Goal: Use online tool/utility: Utilize a website feature to perform a specific function

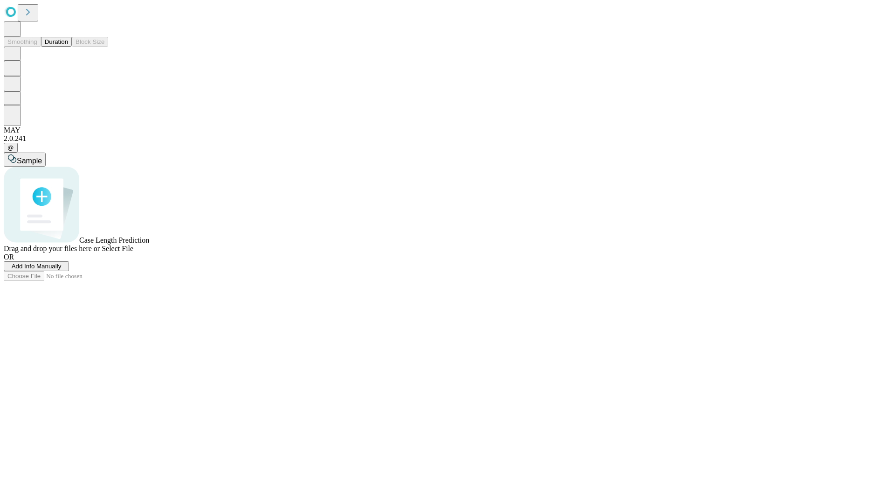
click at [68, 47] on button "Duration" at bounding box center [56, 42] width 31 height 10
click at [133, 252] on span "Select File" at bounding box center [118, 248] width 32 height 8
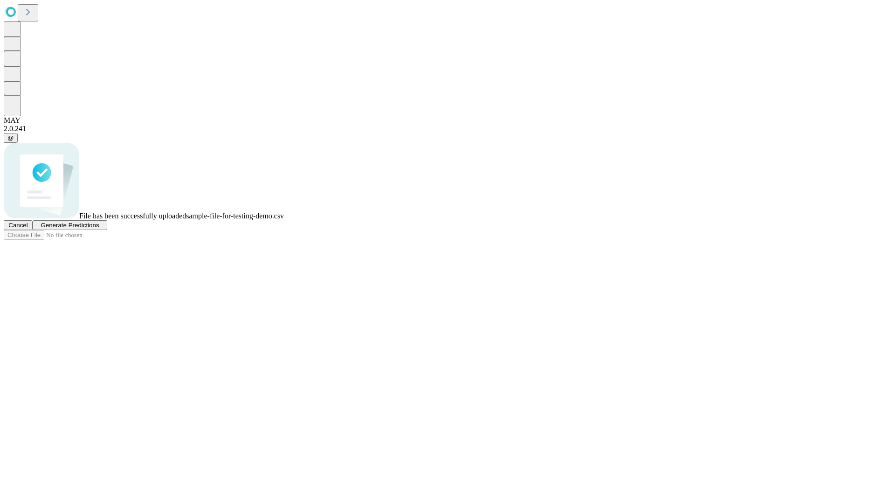
click at [99, 228] on span "Generate Predictions" at bounding box center [70, 224] width 58 height 7
